Goal: Information Seeking & Learning: Find specific fact

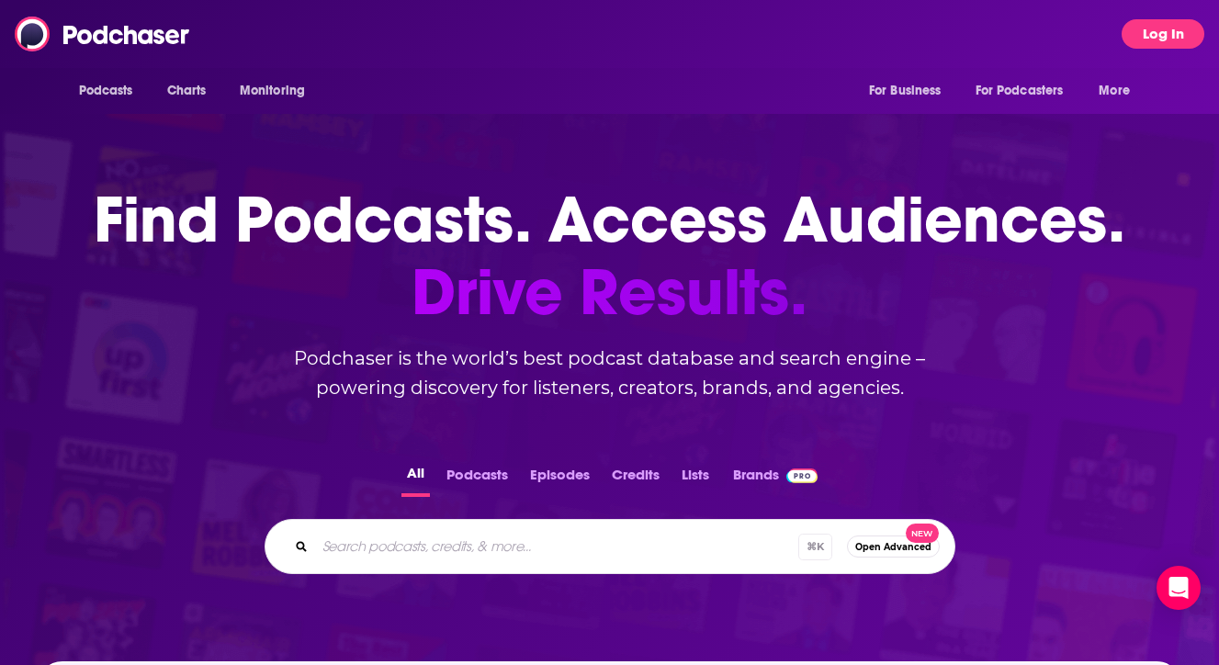
click at [1172, 35] on button "Log In" at bounding box center [1163, 33] width 83 height 29
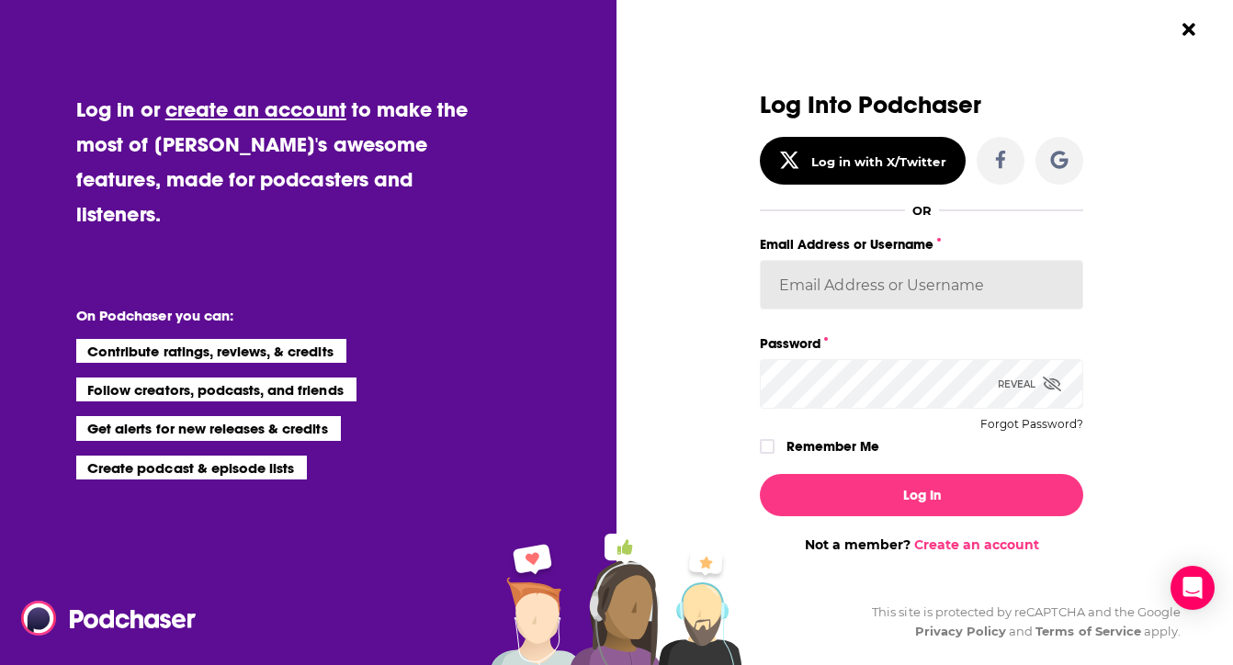
type input "[PERSON_NAME][EMAIL_ADDRESS][PERSON_NAME][DOMAIN_NAME]"
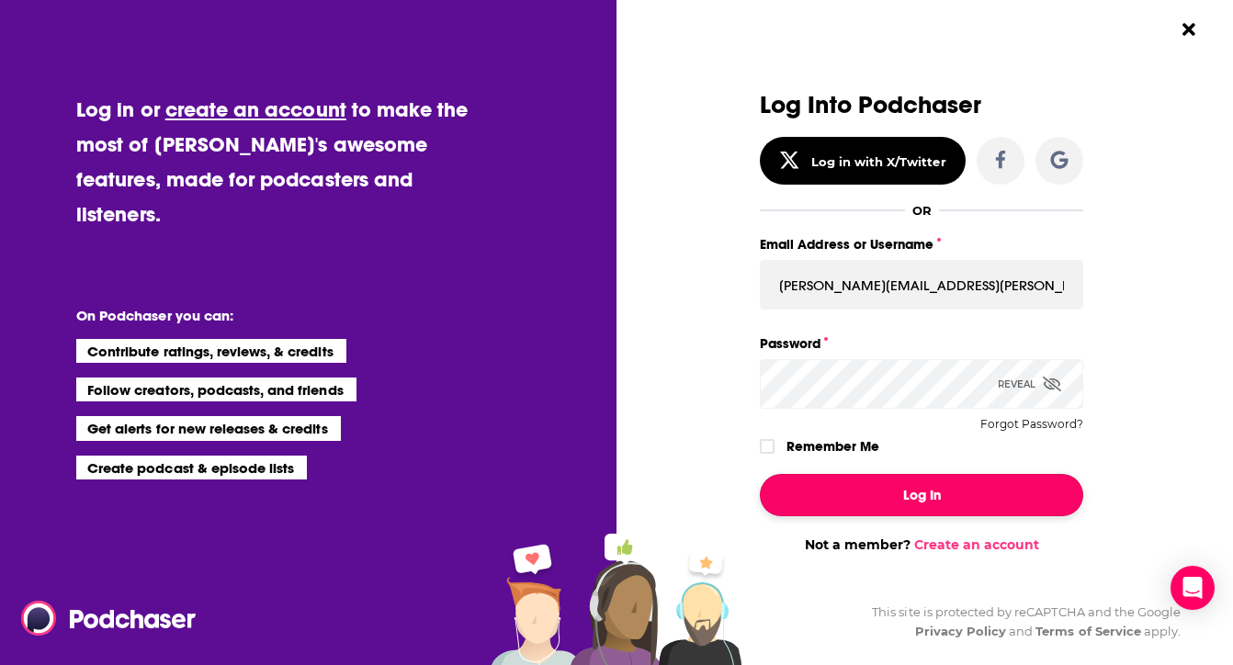
click at [915, 510] on button "Log In" at bounding box center [921, 495] width 323 height 42
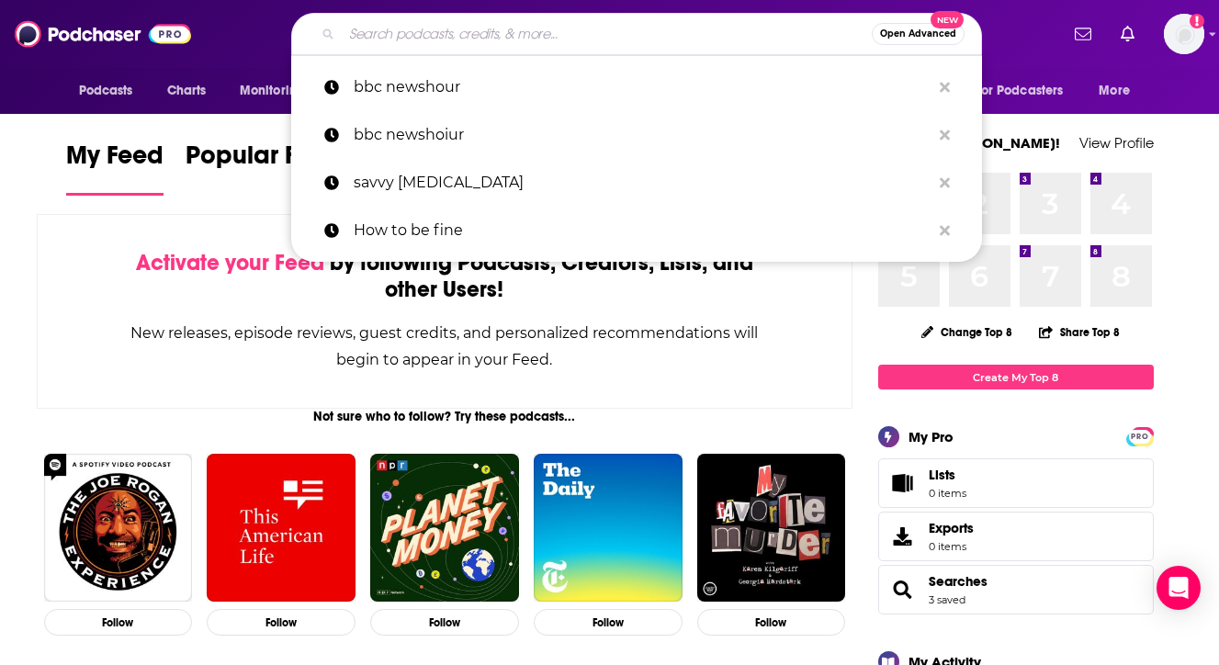
click at [570, 38] on input "Search podcasts, credits, & more..." at bounding box center [607, 33] width 530 height 29
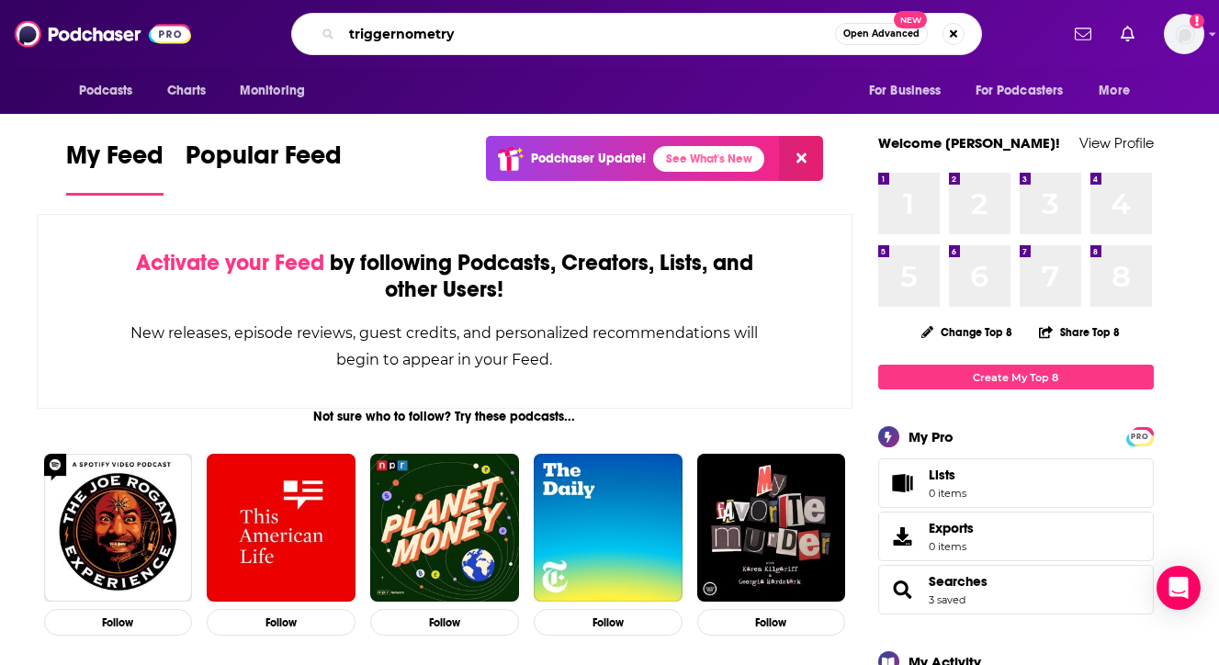
type input "triggernometry"
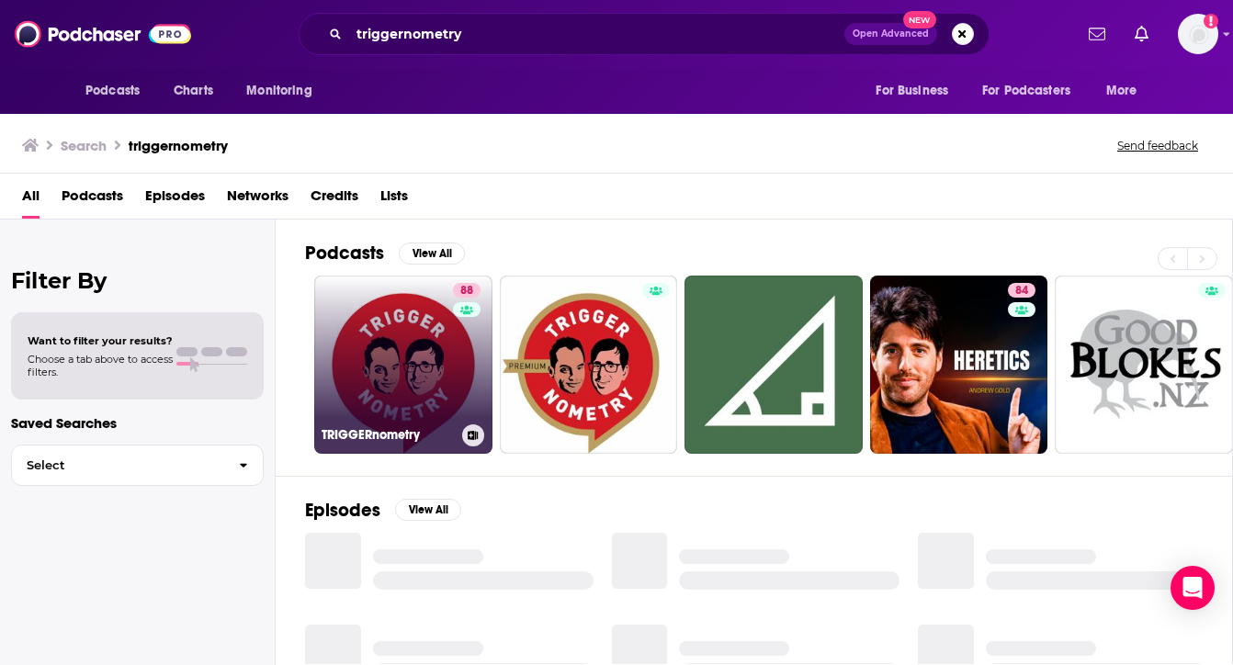
click at [348, 347] on link "88 TRIGGERnometry" at bounding box center [403, 365] width 178 height 178
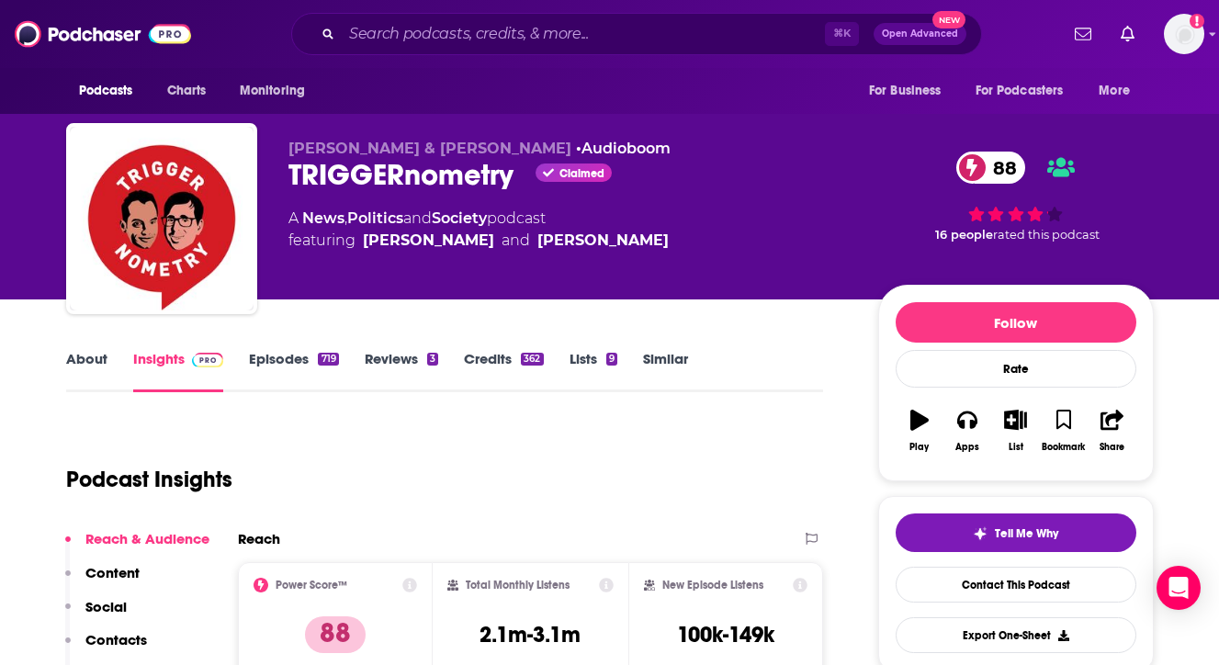
scroll to position [414, 0]
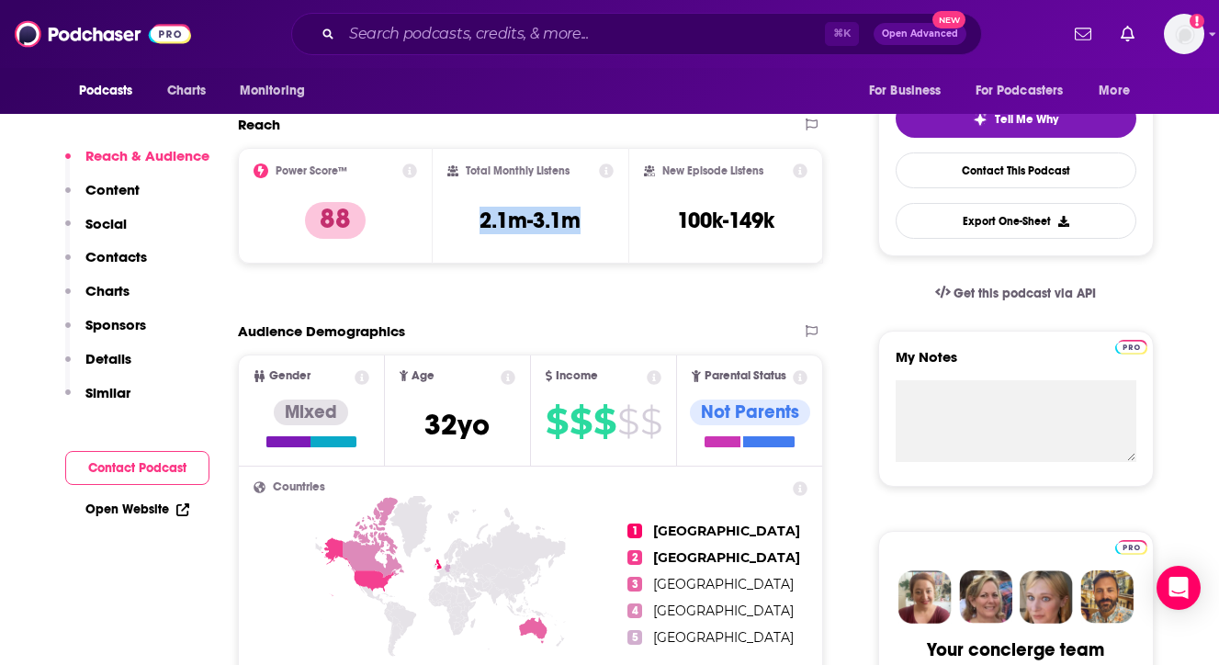
drag, startPoint x: 592, startPoint y: 218, endPoint x: 443, endPoint y: 221, distance: 149.8
click at [439, 220] on div "Total Monthly Listens 2.1m-3.1m" at bounding box center [531, 206] width 196 height 116
copy h3 "2.1m-3.1m"
